Goal: Task Accomplishment & Management: Use online tool/utility

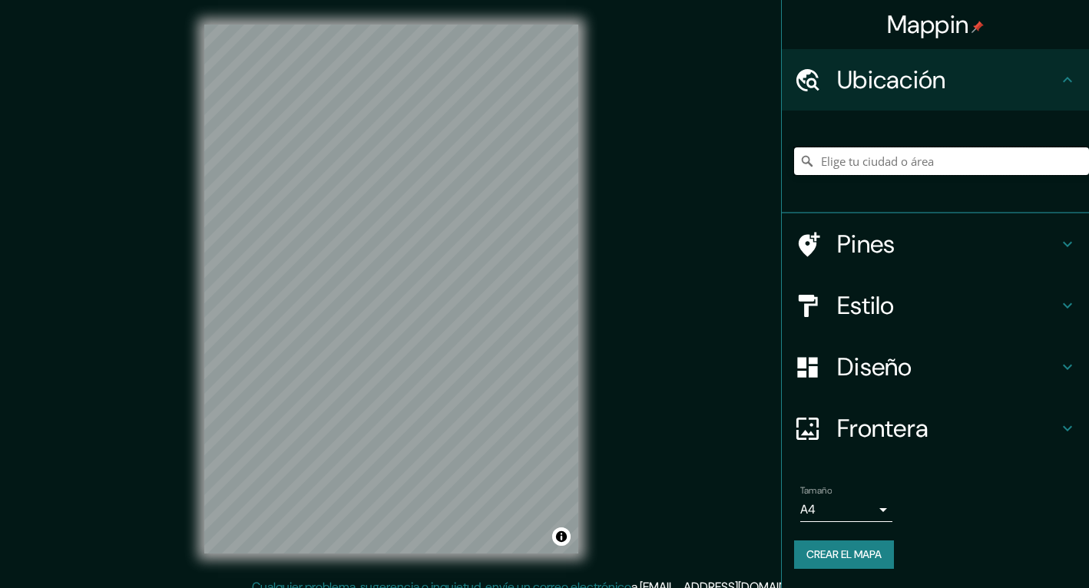
click at [849, 161] on input "Elige tu ciudad o área" at bounding box center [941, 161] width 295 height 28
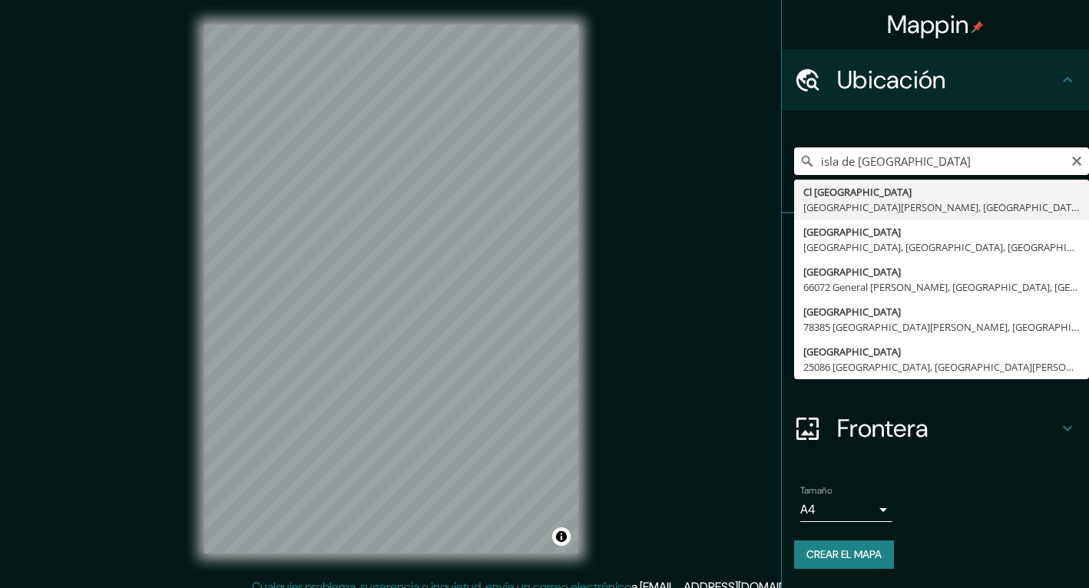
click at [855, 163] on input "isla de [GEOGRAPHIC_DATA]" at bounding box center [941, 161] width 295 height 28
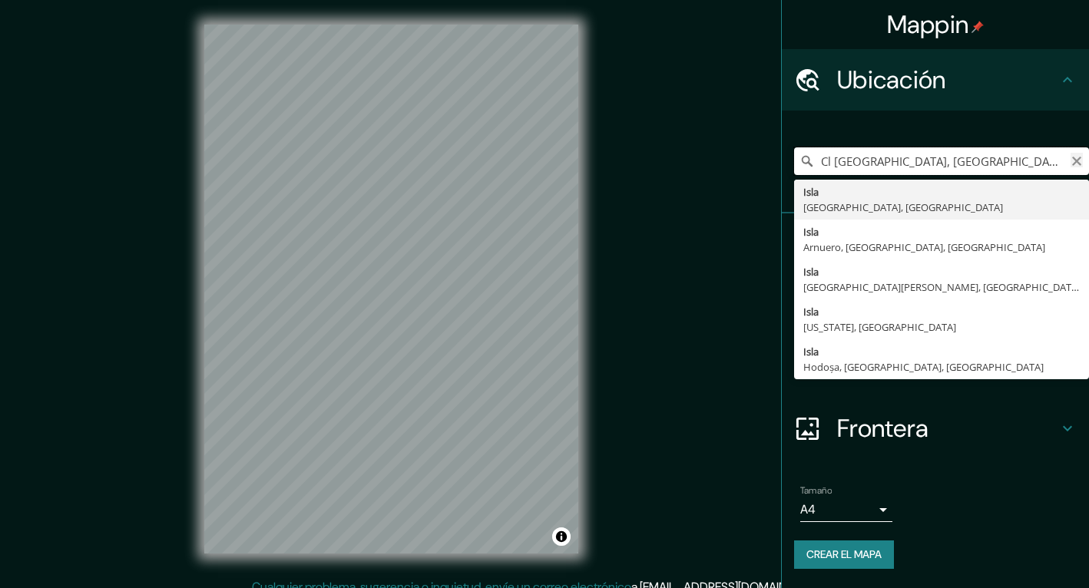
type input "Cl [GEOGRAPHIC_DATA], [GEOGRAPHIC_DATA][PERSON_NAME], [GEOGRAPHIC_DATA][PERSON_…"
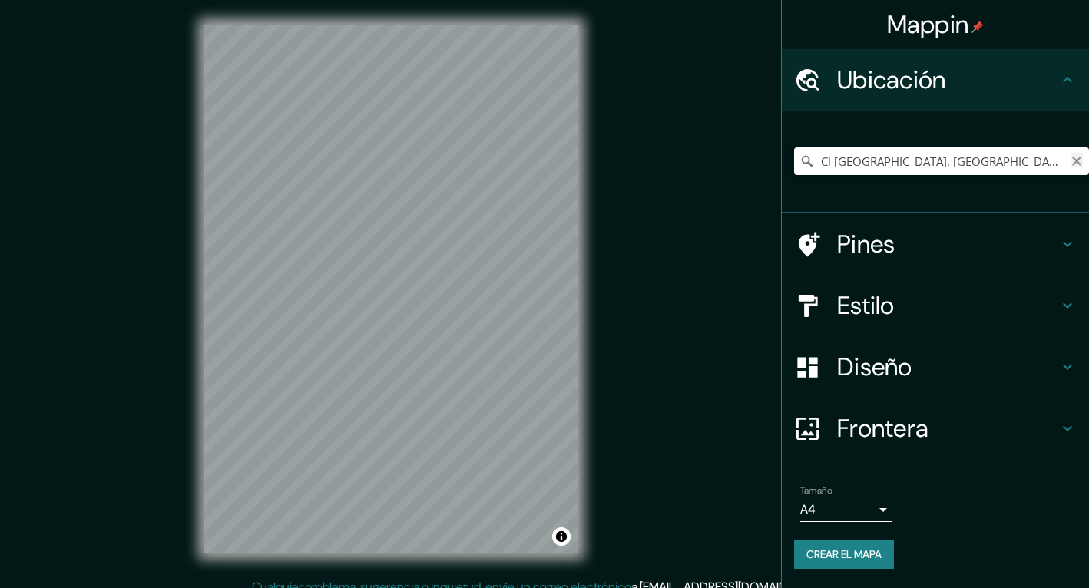
click at [1077, 167] on icon "Clear" at bounding box center [1077, 161] width 12 height 12
click at [1077, 167] on input "Elige tu ciudad o área" at bounding box center [941, 161] width 295 height 28
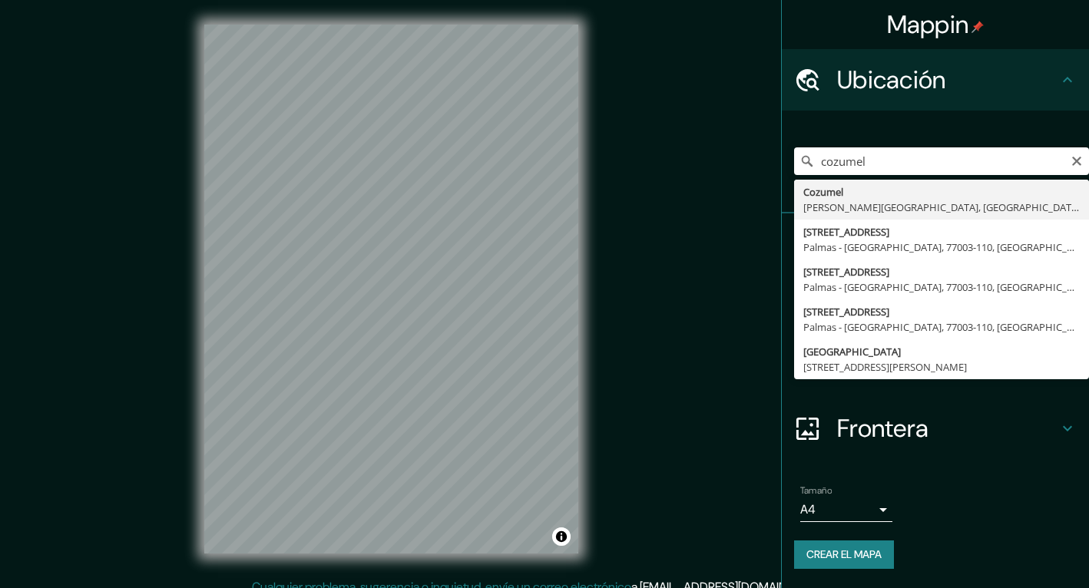
type input "Cozumel, [PERSON_NAME][GEOGRAPHIC_DATA], [GEOGRAPHIC_DATA]"
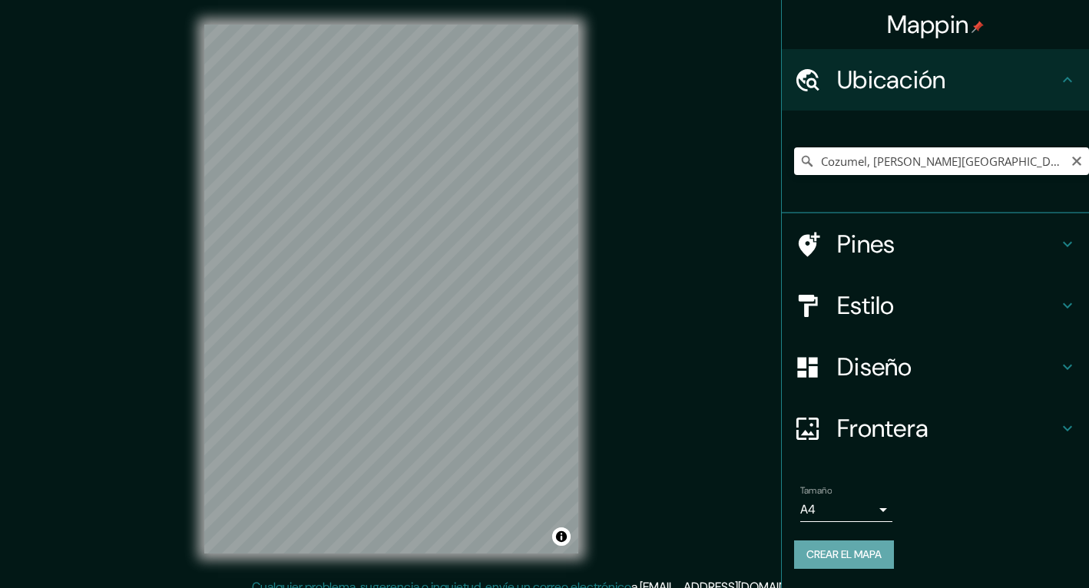
click at [828, 561] on font "Crear el mapa" at bounding box center [843, 554] width 75 height 19
click at [856, 558] on font "Crear el mapa" at bounding box center [843, 554] width 75 height 19
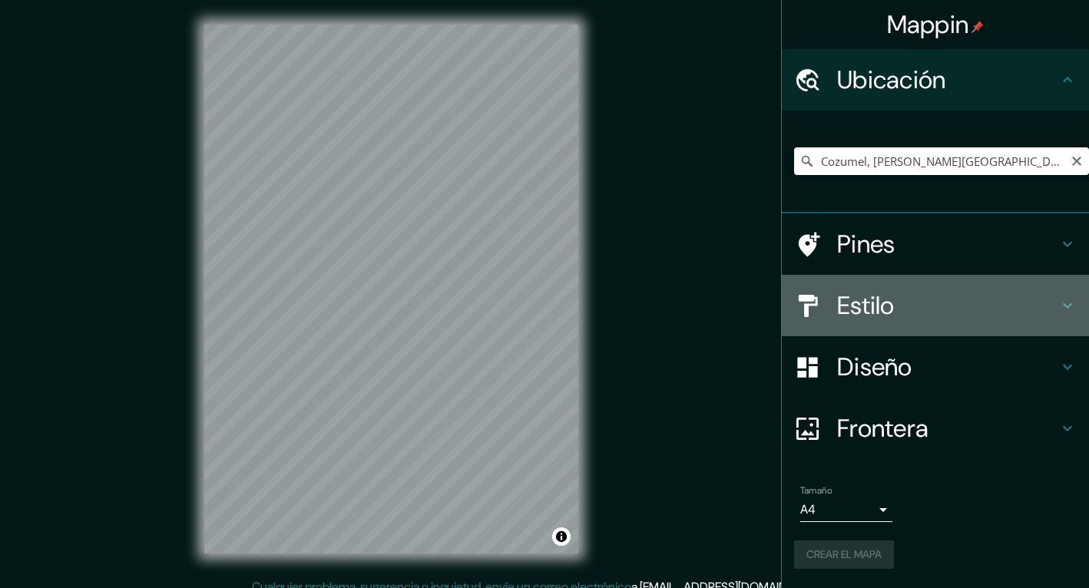
click at [1018, 300] on h4 "Estilo" at bounding box center [947, 305] width 221 height 31
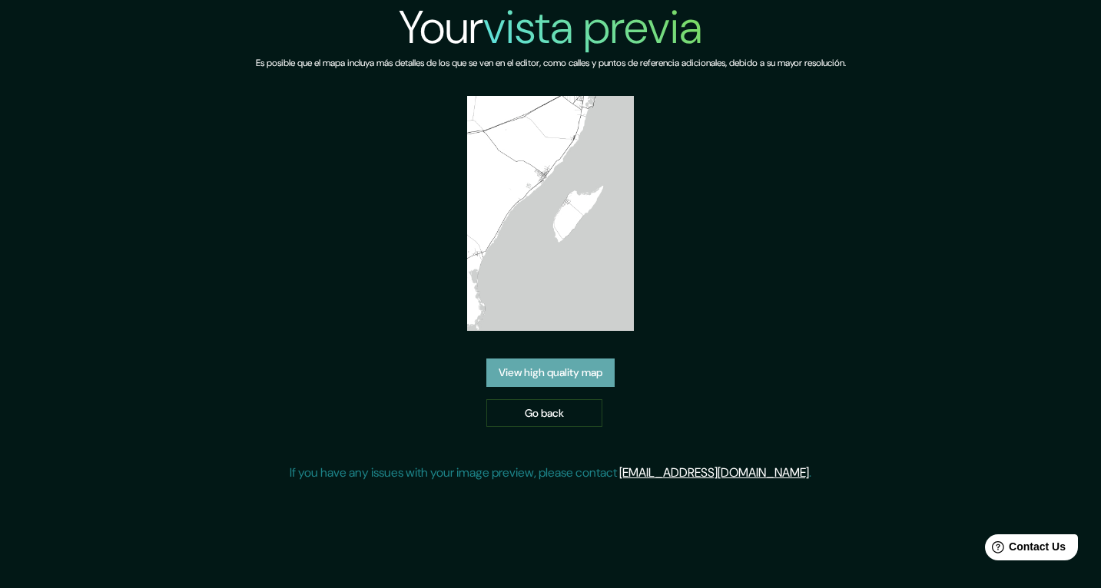
click at [589, 359] on link "View high quality map" at bounding box center [550, 373] width 128 height 28
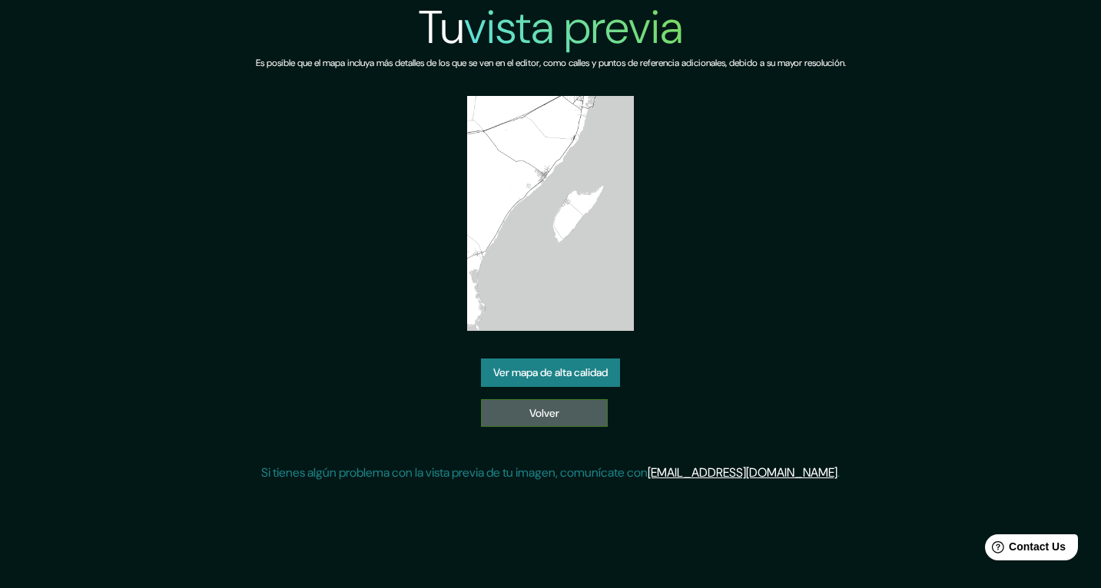
click at [531, 414] on link "Volver" at bounding box center [544, 413] width 127 height 28
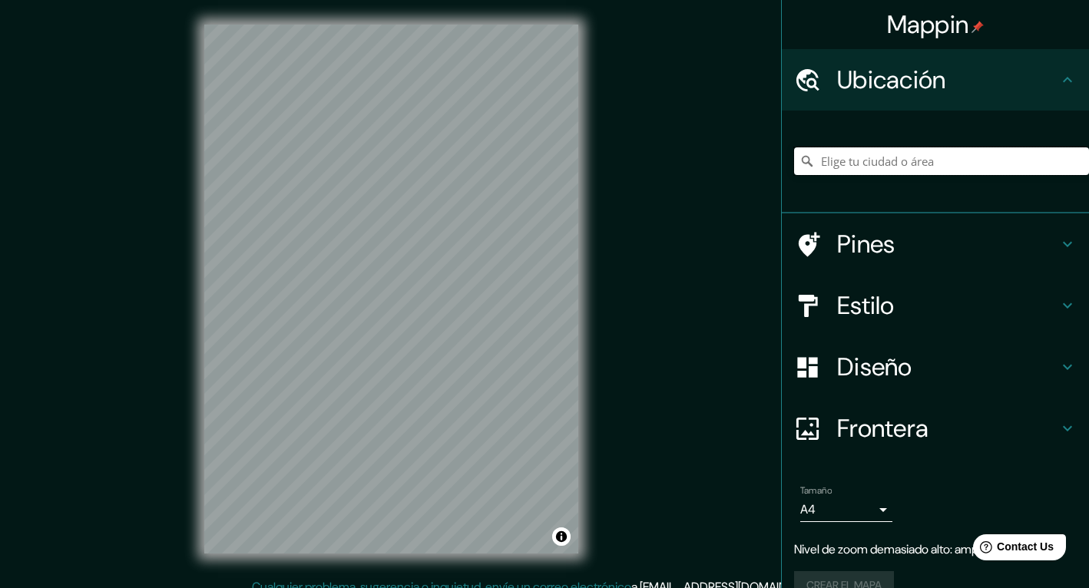
click at [826, 158] on input "Elige tu ciudad o área" at bounding box center [941, 161] width 295 height 28
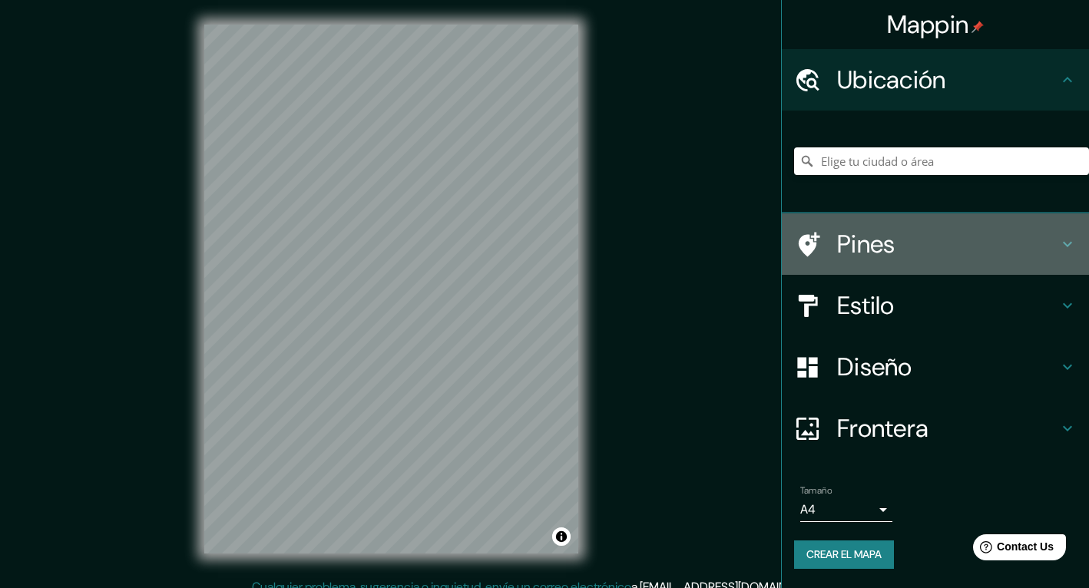
click at [929, 237] on h4 "Pines" at bounding box center [947, 244] width 221 height 31
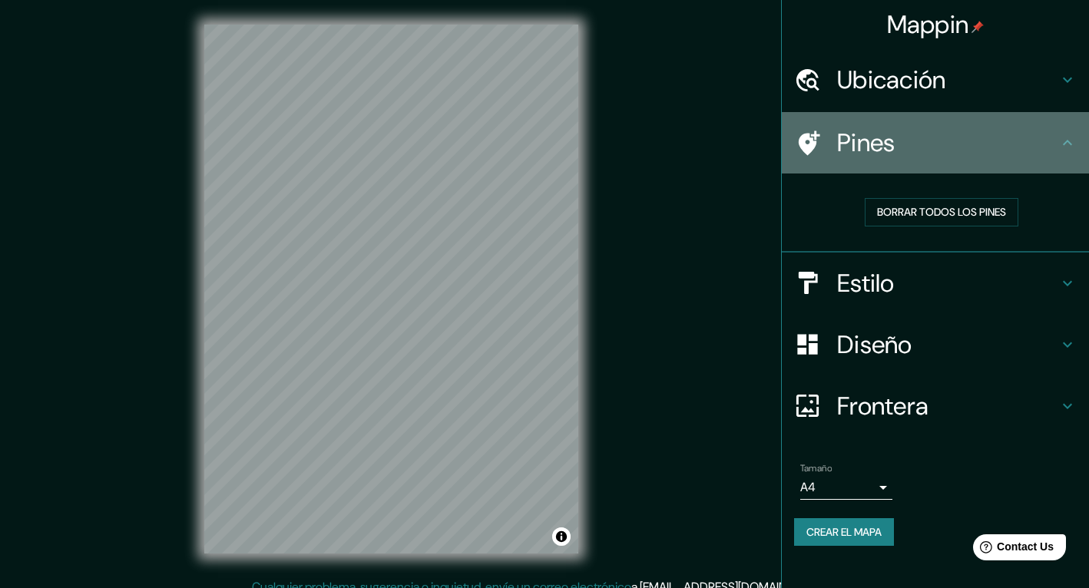
click at [988, 138] on h4 "Pines" at bounding box center [947, 143] width 221 height 31
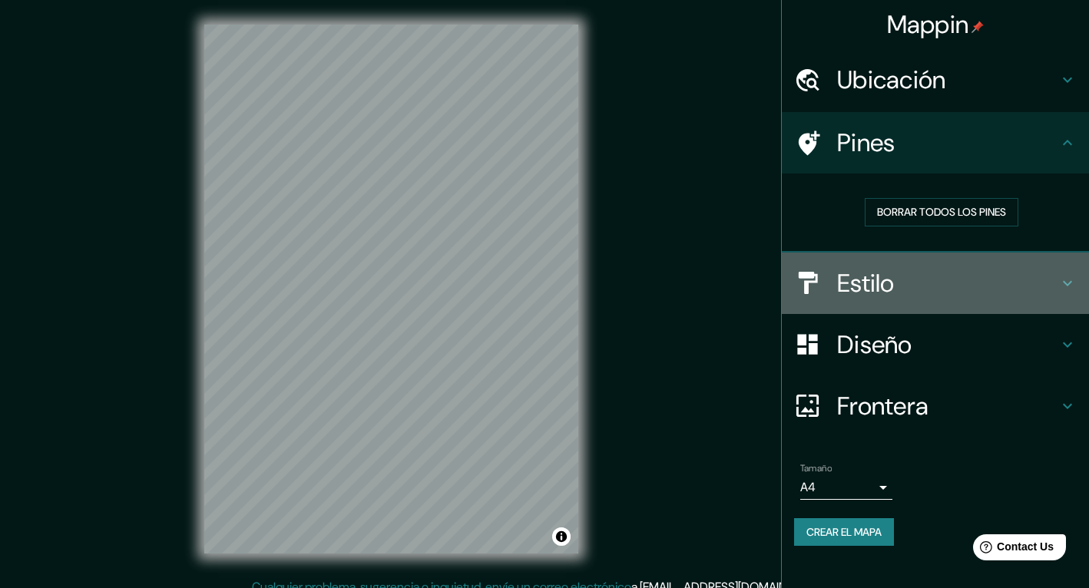
click at [962, 280] on h4 "Estilo" at bounding box center [947, 283] width 221 height 31
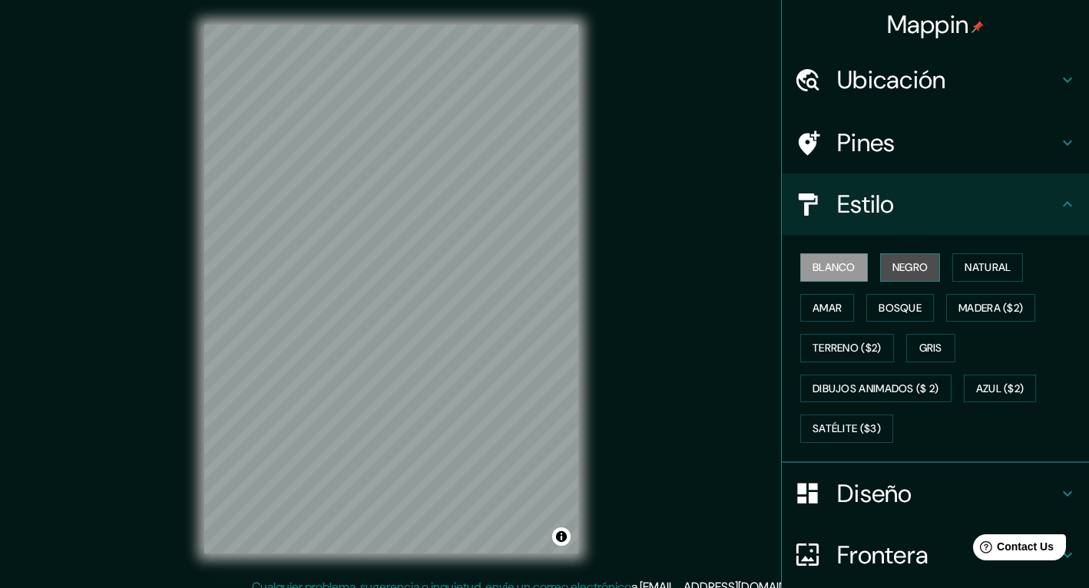
click at [909, 273] on font "Negro" at bounding box center [911, 267] width 36 height 19
click at [822, 263] on font "Blanco" at bounding box center [834, 267] width 43 height 19
click at [422, 357] on div at bounding box center [420, 356] width 12 height 12
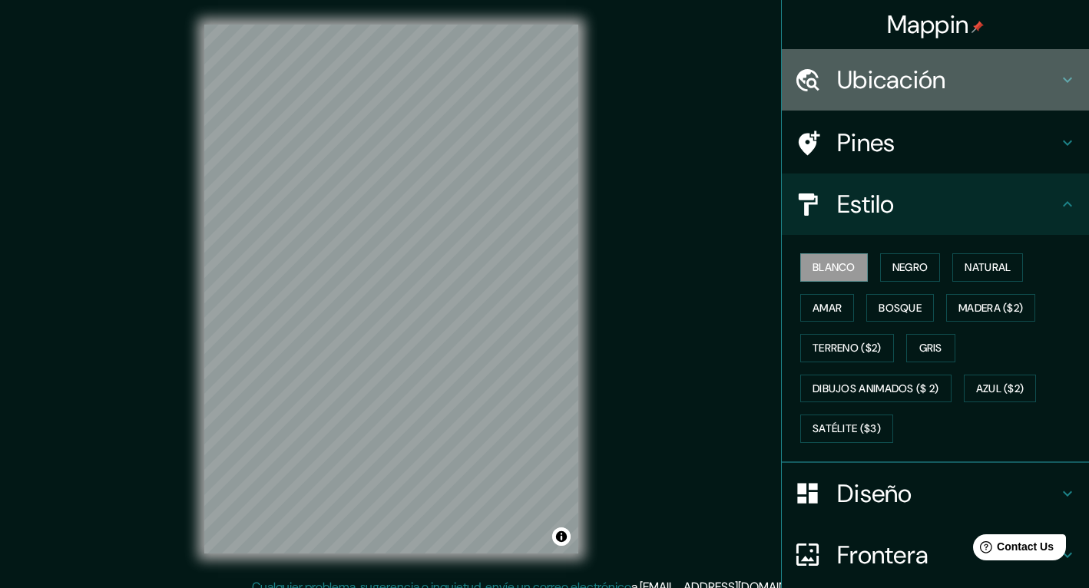
click at [837, 76] on h4 "Ubicación" at bounding box center [947, 80] width 221 height 31
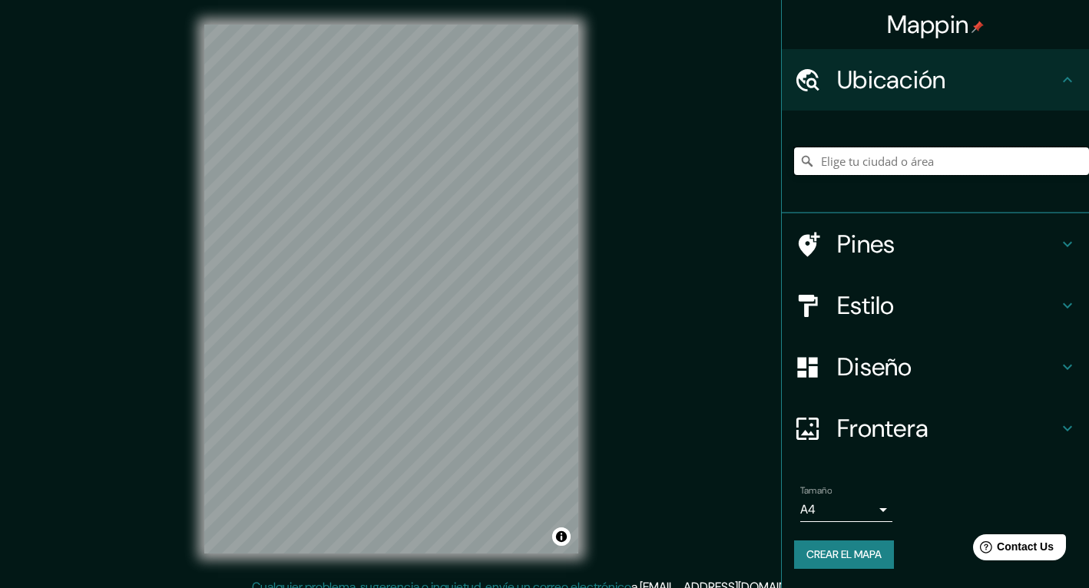
click at [830, 167] on input "Elige tu ciudad o área" at bounding box center [941, 161] width 295 height 28
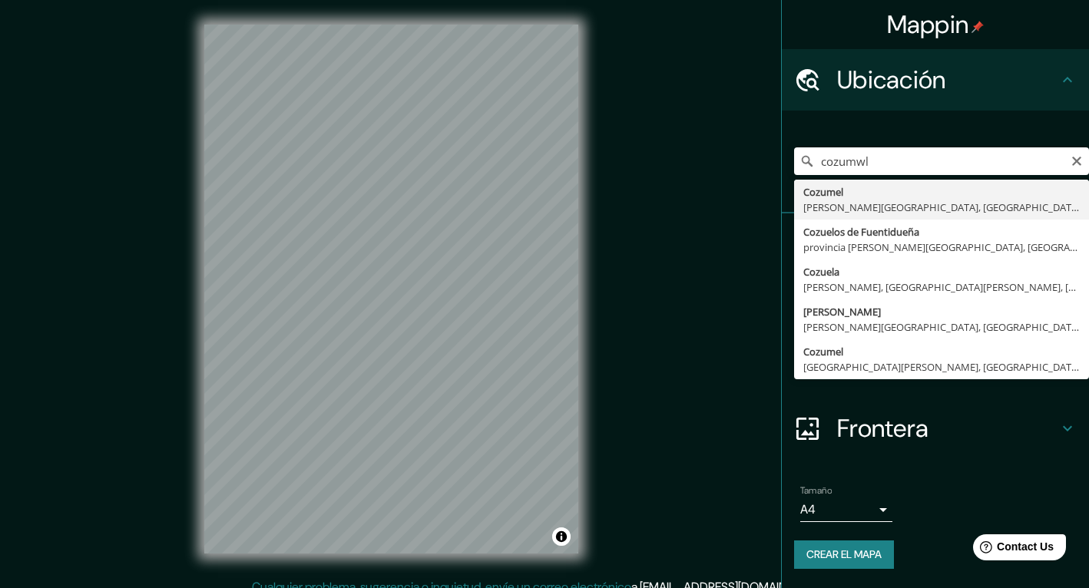
type input "Cozumel, [PERSON_NAME][GEOGRAPHIC_DATA], [GEOGRAPHIC_DATA]"
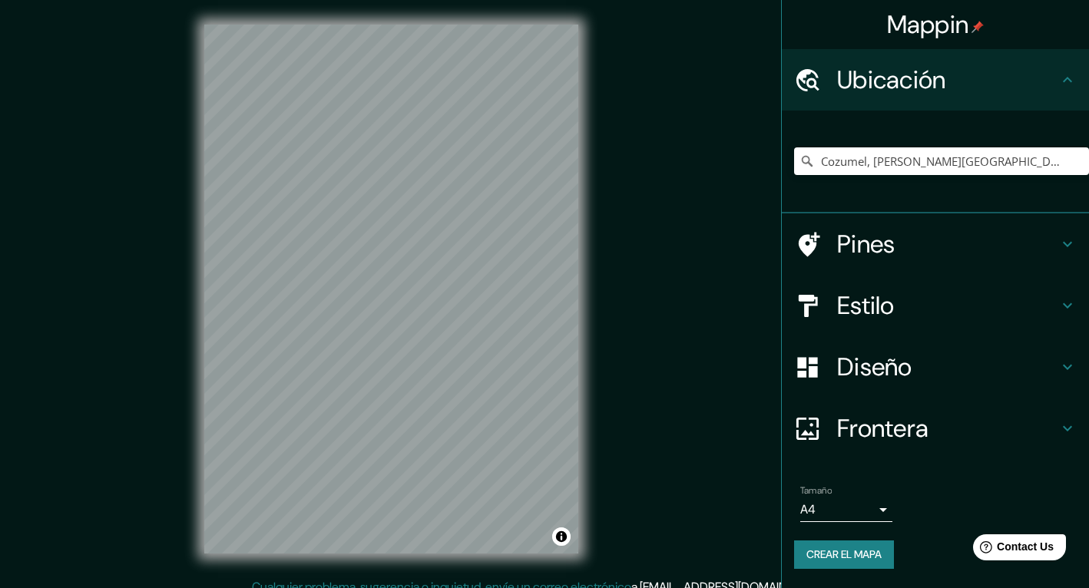
click at [897, 414] on h4 "Frontera" at bounding box center [947, 428] width 221 height 31
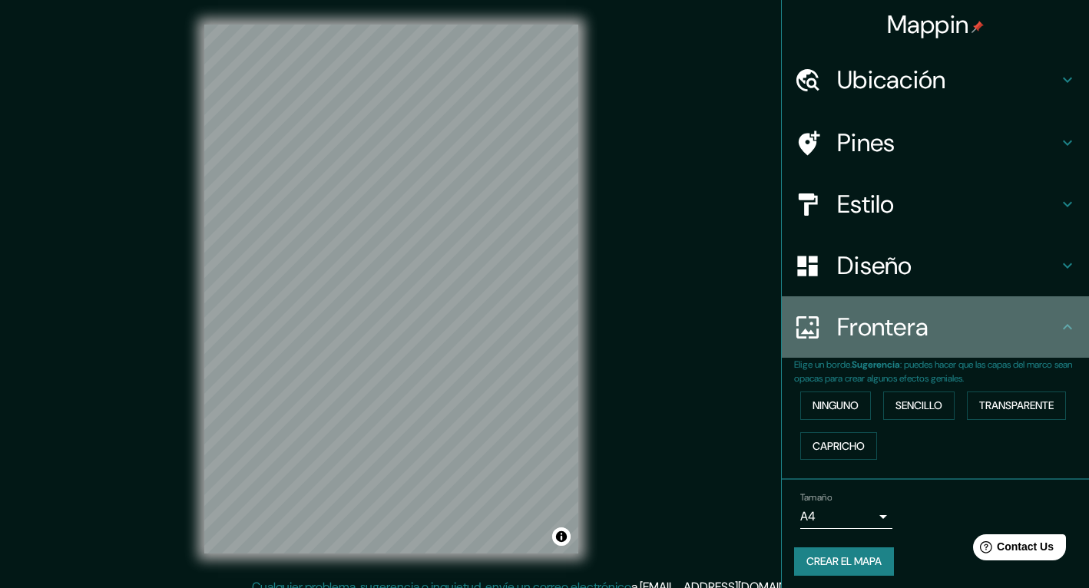
click at [952, 321] on h4 "Frontera" at bounding box center [947, 327] width 221 height 31
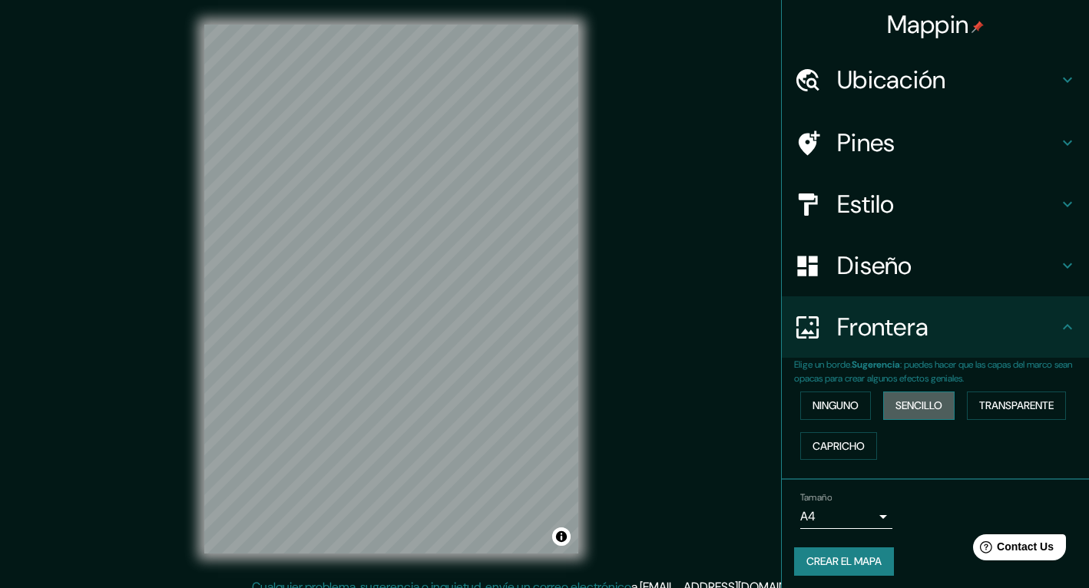
click at [918, 399] on font "Sencillo" at bounding box center [919, 405] width 47 height 19
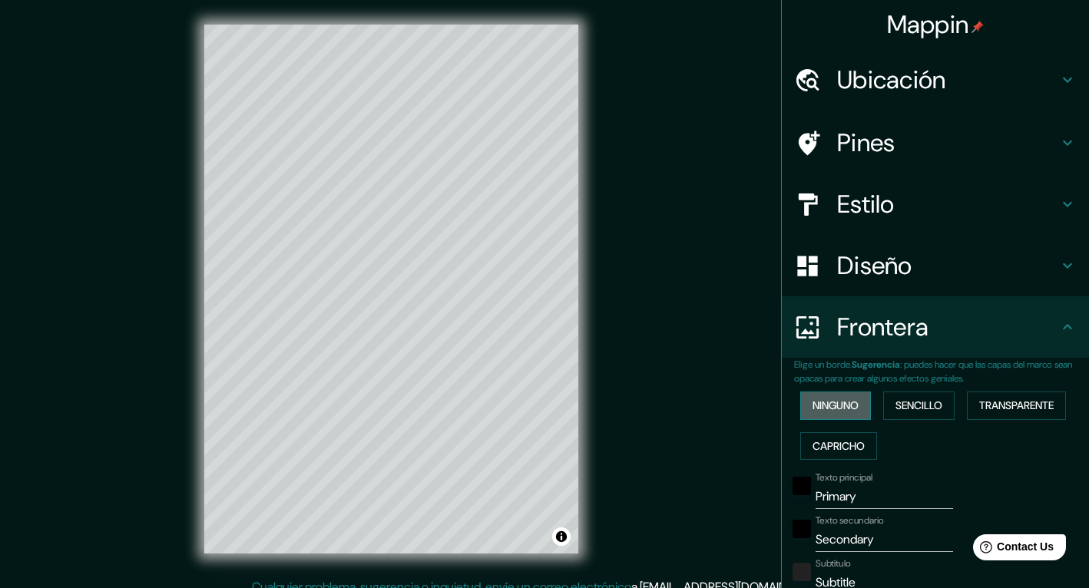
click at [839, 409] on font "Ninguno" at bounding box center [836, 405] width 46 height 19
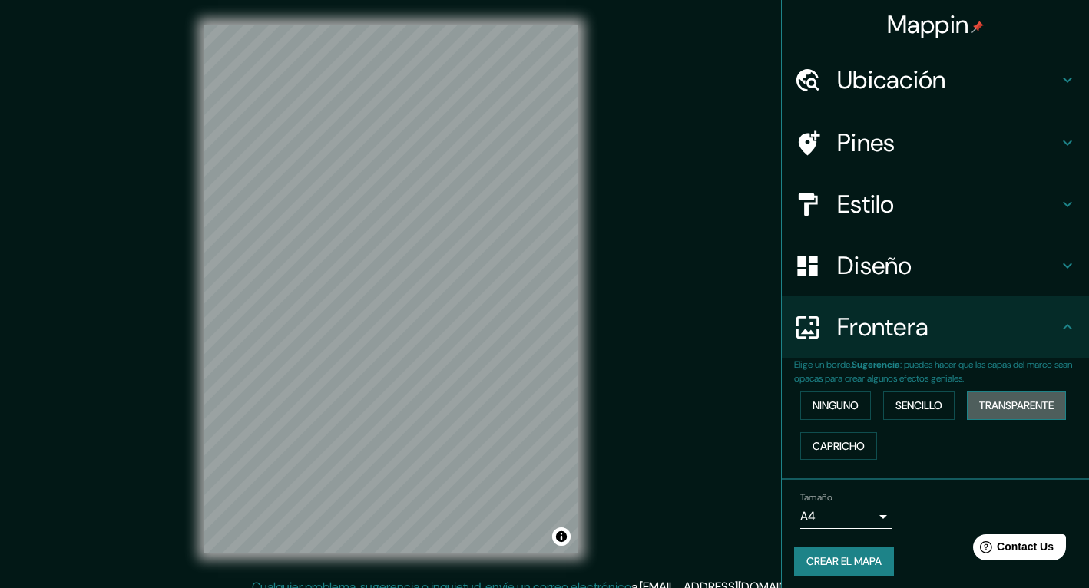
click at [984, 404] on font "Transparente" at bounding box center [1016, 405] width 75 height 19
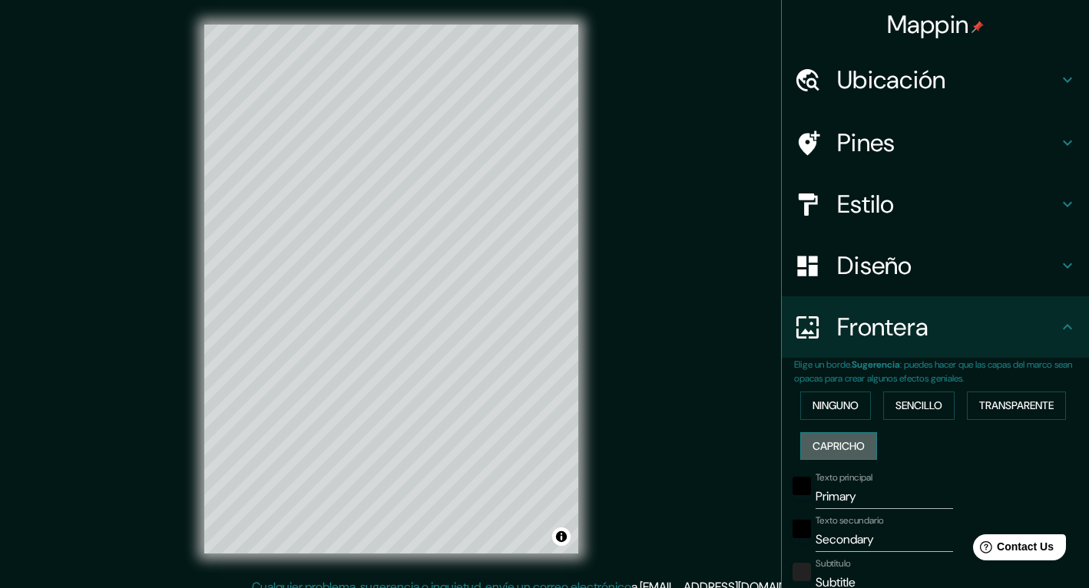
click at [846, 442] on font "Capricho" at bounding box center [839, 446] width 52 height 19
click at [922, 404] on font "Sencillo" at bounding box center [919, 405] width 47 height 19
click at [851, 443] on font "Capricho" at bounding box center [839, 446] width 52 height 19
click at [844, 406] on font "Ninguno" at bounding box center [836, 405] width 46 height 19
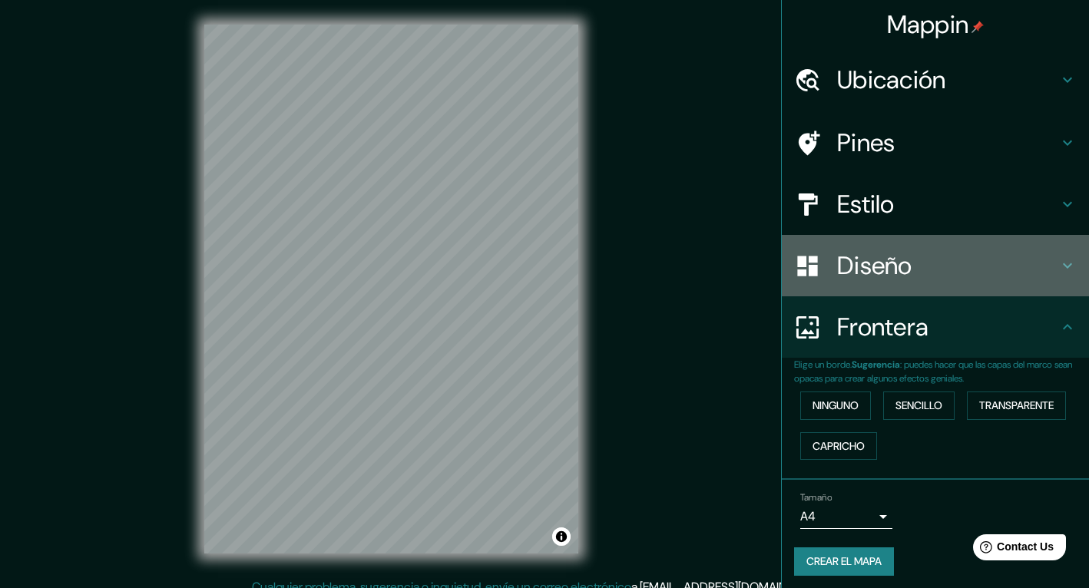
click at [916, 272] on h4 "Diseño" at bounding box center [947, 265] width 221 height 31
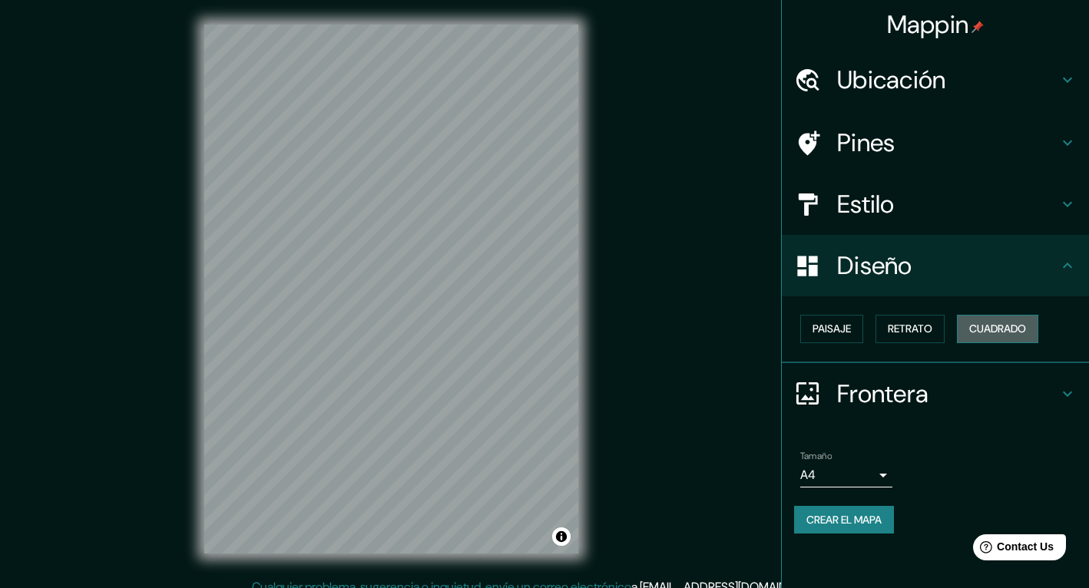
click at [975, 321] on font "Cuadrado" at bounding box center [997, 329] width 57 height 19
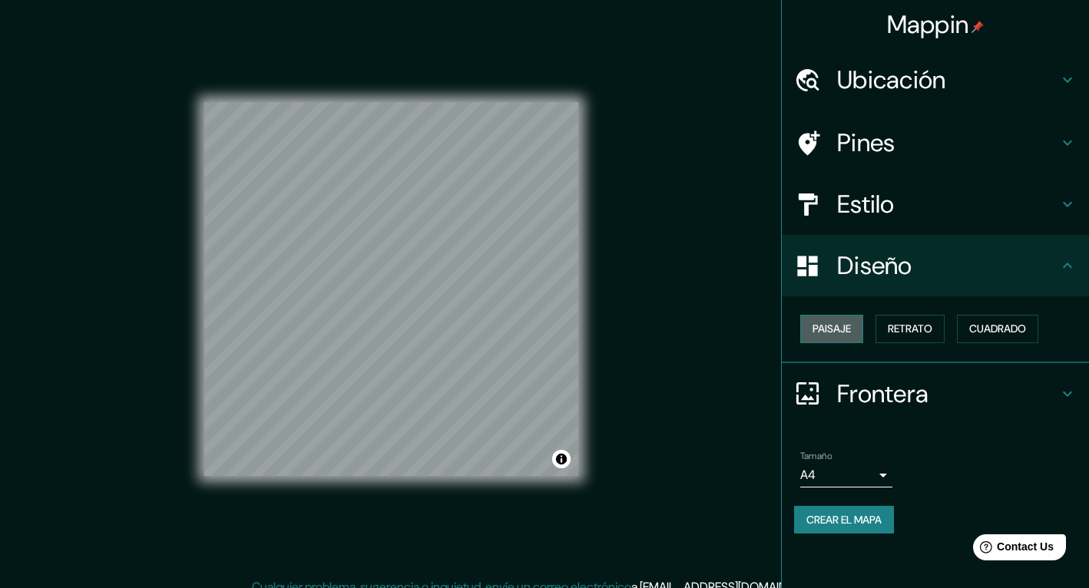
click at [854, 328] on button "Paisaje" at bounding box center [831, 329] width 63 height 28
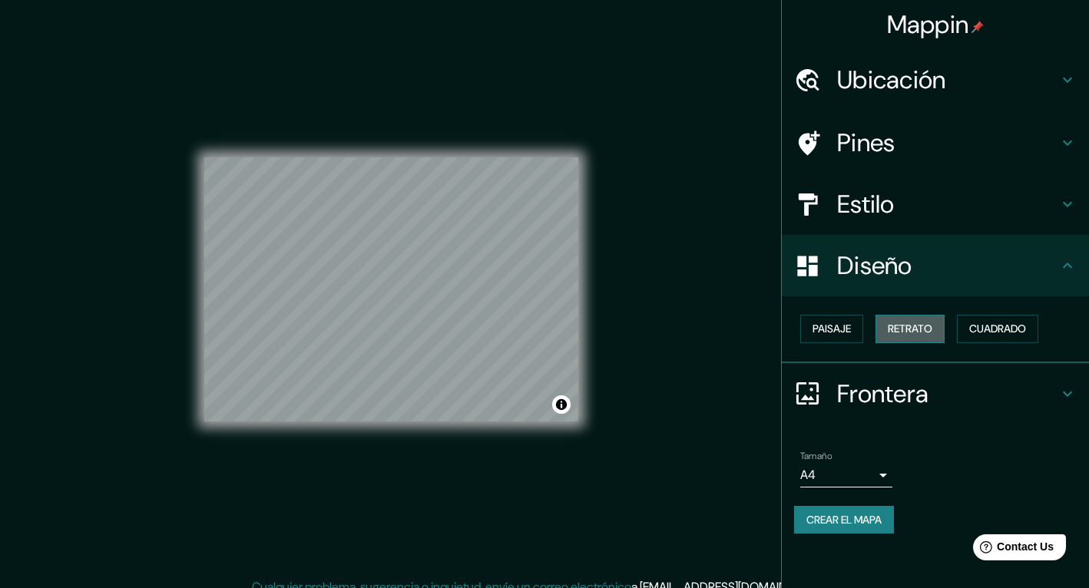
click at [906, 322] on font "Retrato" at bounding box center [910, 329] width 45 height 19
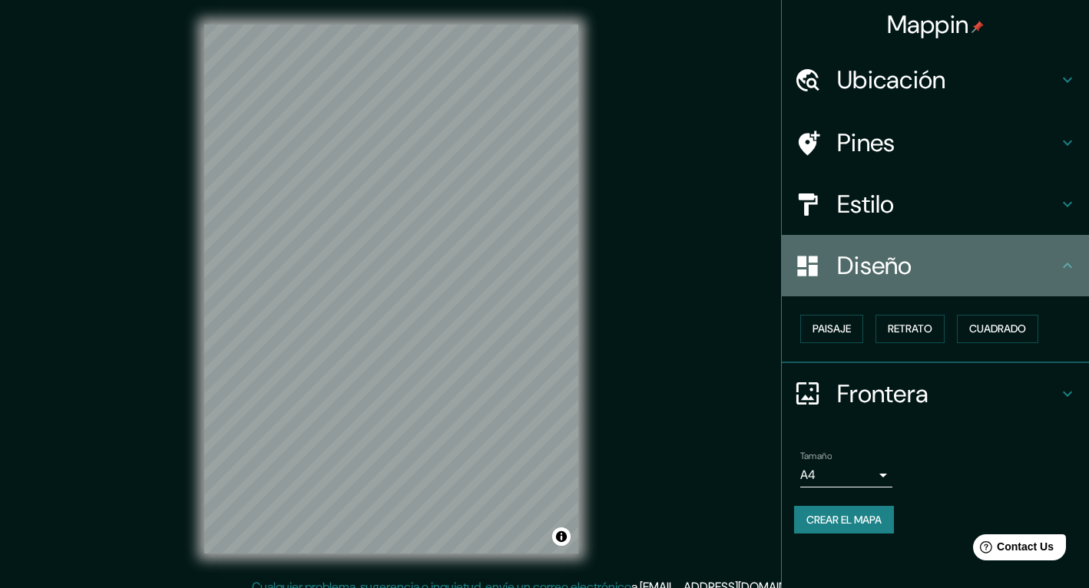
click at [932, 281] on div "Diseño" at bounding box center [935, 265] width 307 height 61
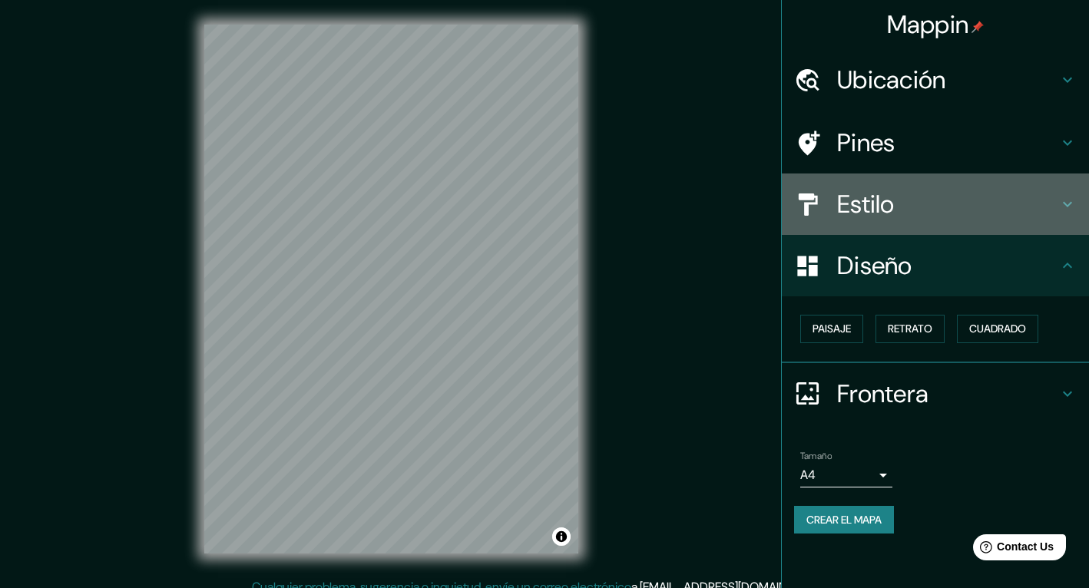
click at [858, 197] on h4 "Estilo" at bounding box center [947, 204] width 221 height 31
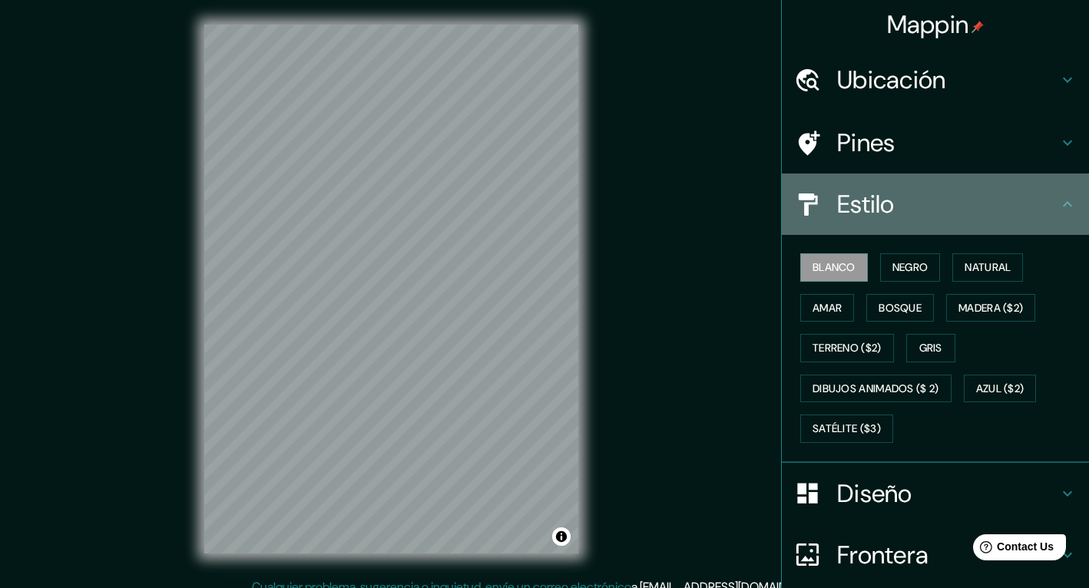
click at [858, 197] on h4 "Estilo" at bounding box center [947, 204] width 221 height 31
click at [1048, 190] on div "Estilo" at bounding box center [935, 204] width 307 height 61
